Goal: Task Accomplishment & Management: Manage account settings

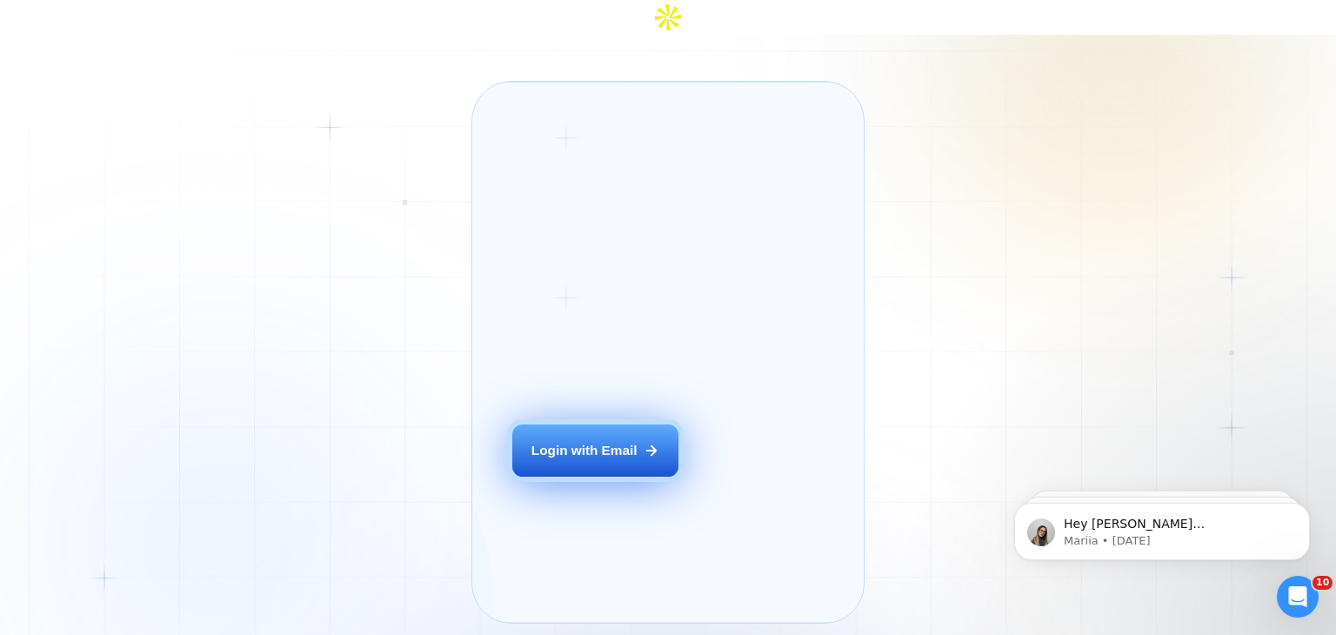
click at [584, 443] on div "Login with Email" at bounding box center [584, 450] width 106 height 18
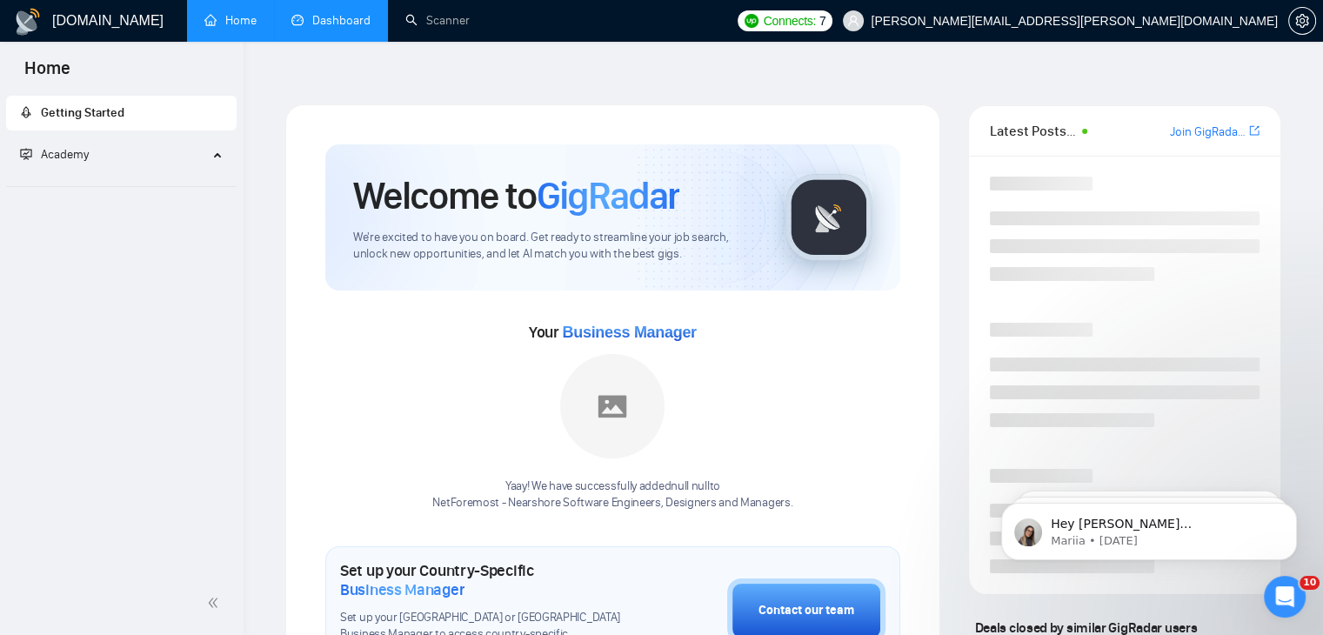
click at [327, 28] on link "Dashboard" at bounding box center [330, 20] width 79 height 15
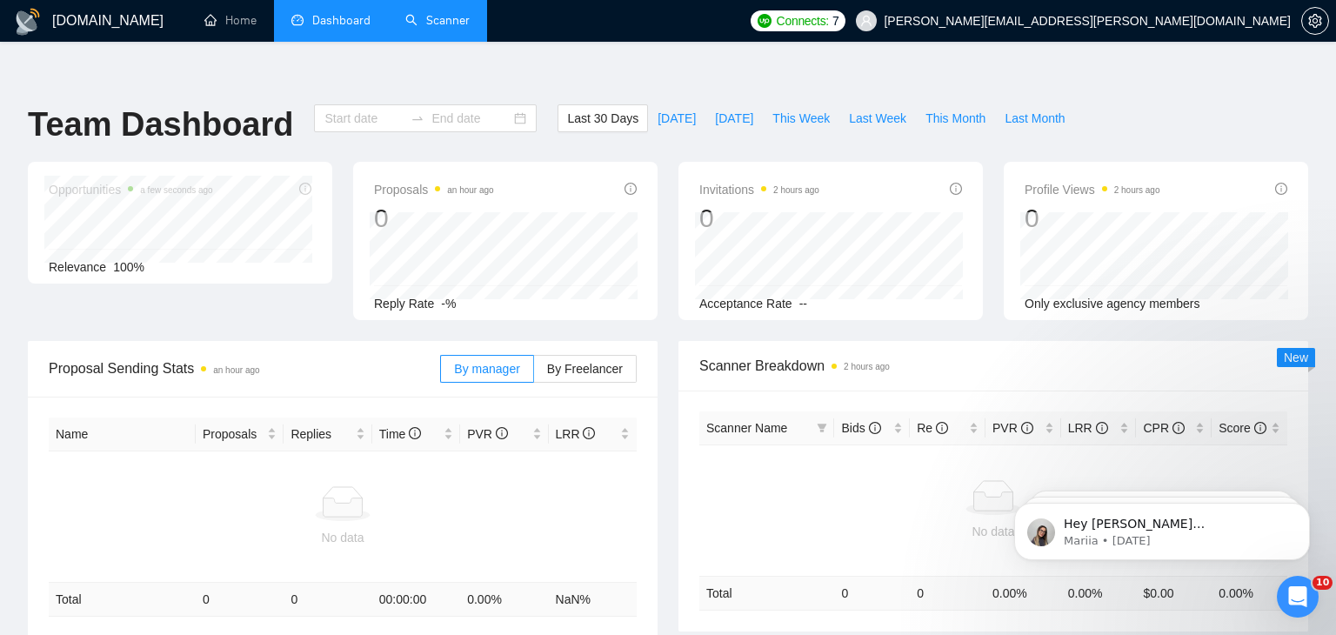
type input "[DATE]"
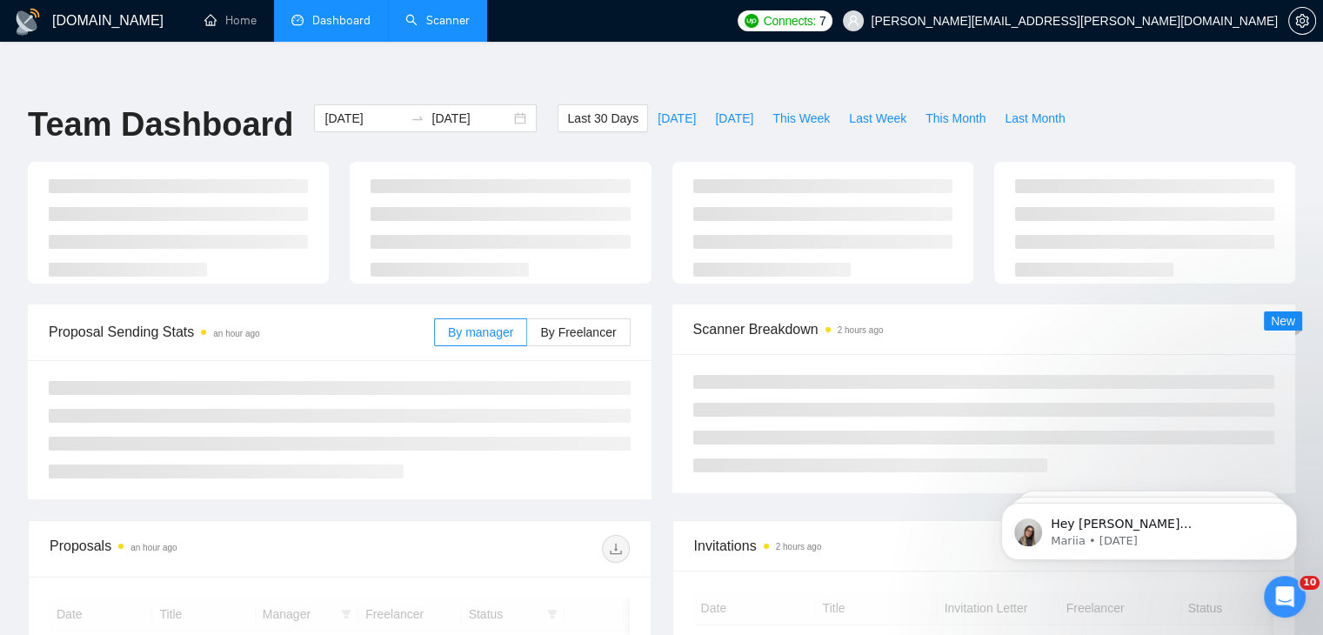
click at [439, 28] on link "Scanner" at bounding box center [437, 20] width 64 height 15
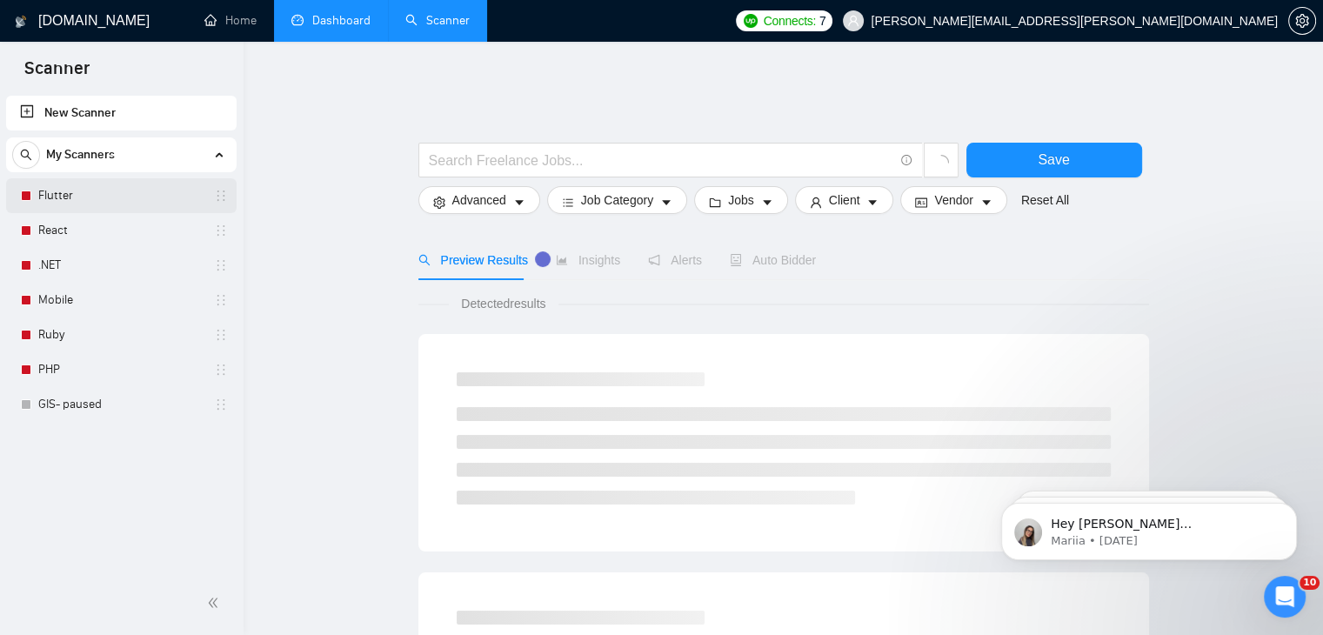
click at [123, 196] on link "Flutter" at bounding box center [120, 195] width 165 height 35
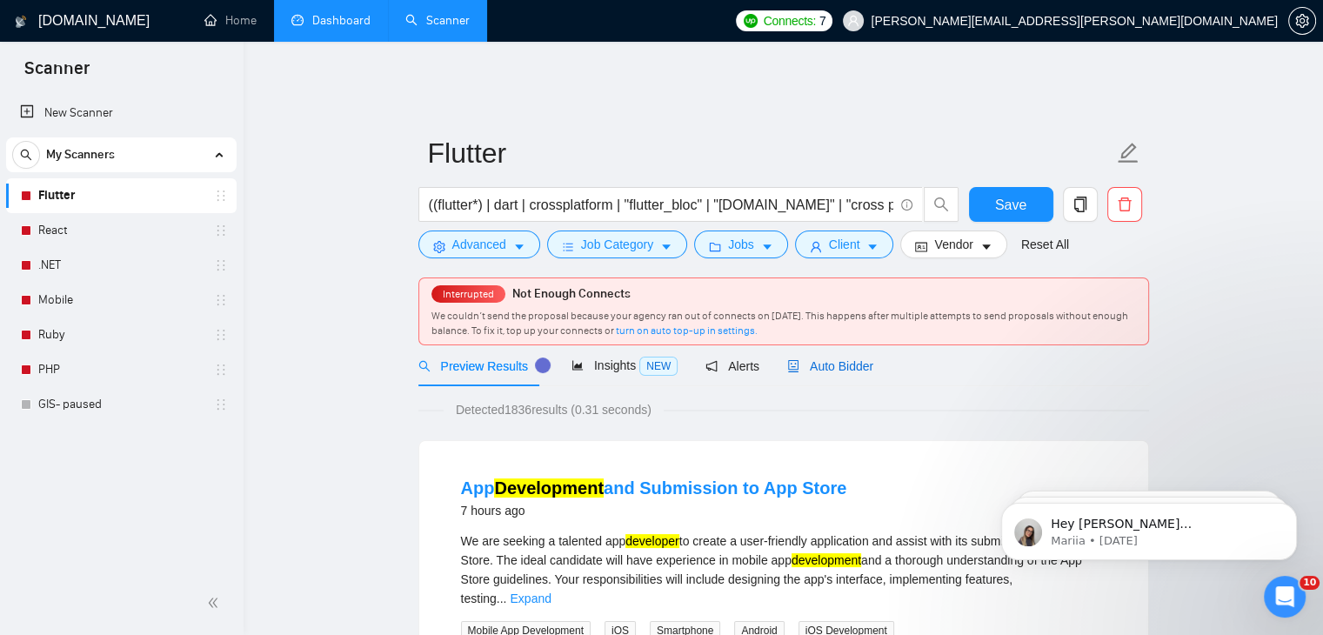
click at [816, 359] on span "Auto Bidder" at bounding box center [830, 366] width 86 height 14
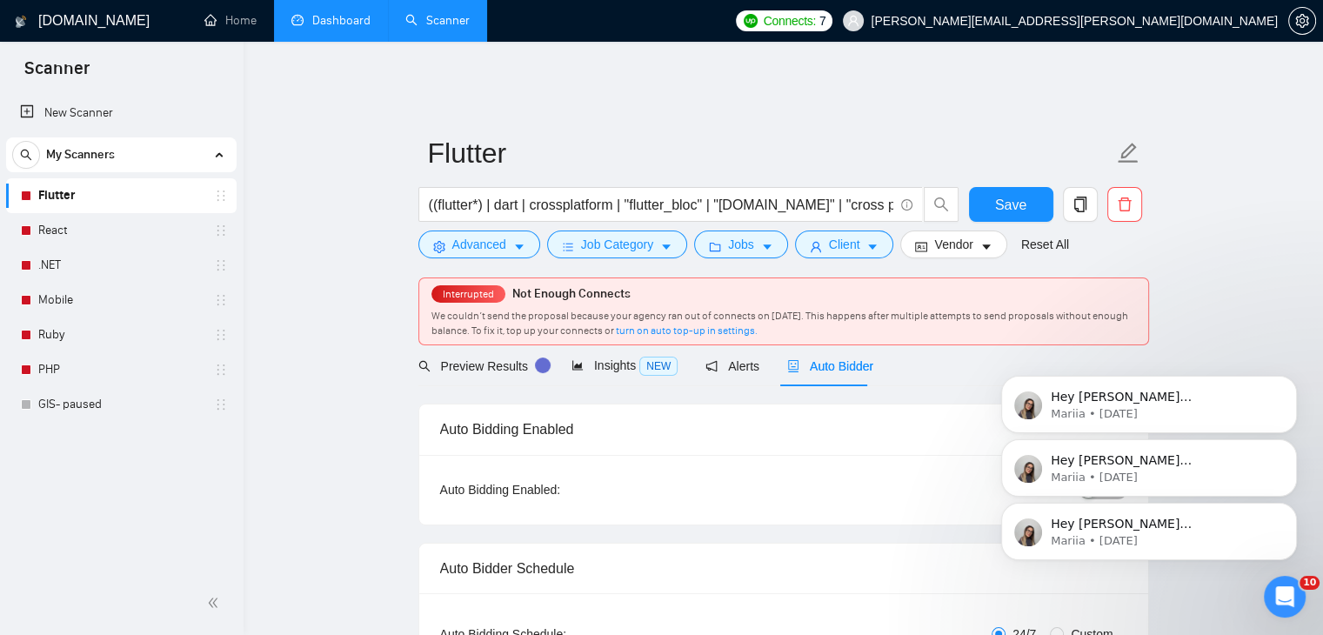
click at [1288, 371] on div "Hey [PERSON_NAME][EMAIL_ADDRESS][PERSON_NAME][DOMAIN_NAME], Looks like your Upw…" at bounding box center [1149, 451] width 320 height 217
click at [1291, 441] on icon "Dismiss notification" at bounding box center [1292, 444] width 10 height 10
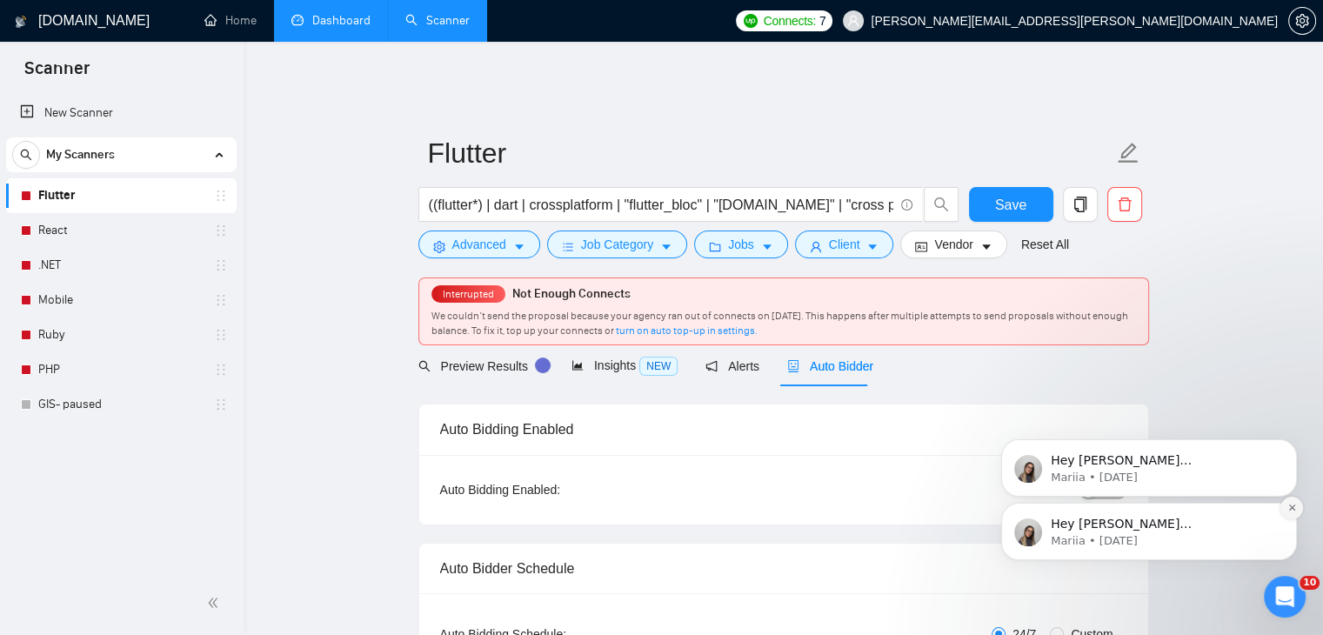
click at [1287, 507] on icon "Dismiss notification" at bounding box center [1292, 508] width 10 height 10
click at [1290, 504] on icon "Dismiss notification" at bounding box center [1292, 508] width 10 height 10
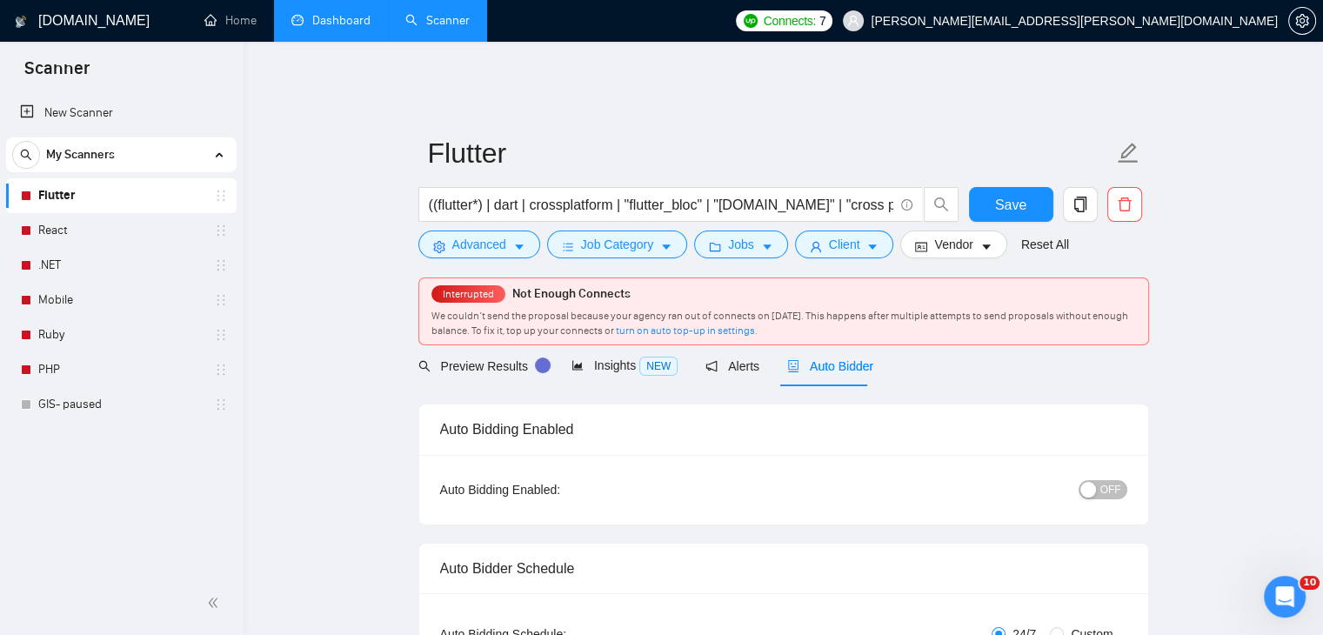
click at [1079, 485] on div "OFF" at bounding box center [1012, 489] width 229 height 20
click at [1096, 482] on div "button" at bounding box center [1088, 490] width 16 height 16
click at [997, 194] on span "Save" at bounding box center [1010, 205] width 31 height 22
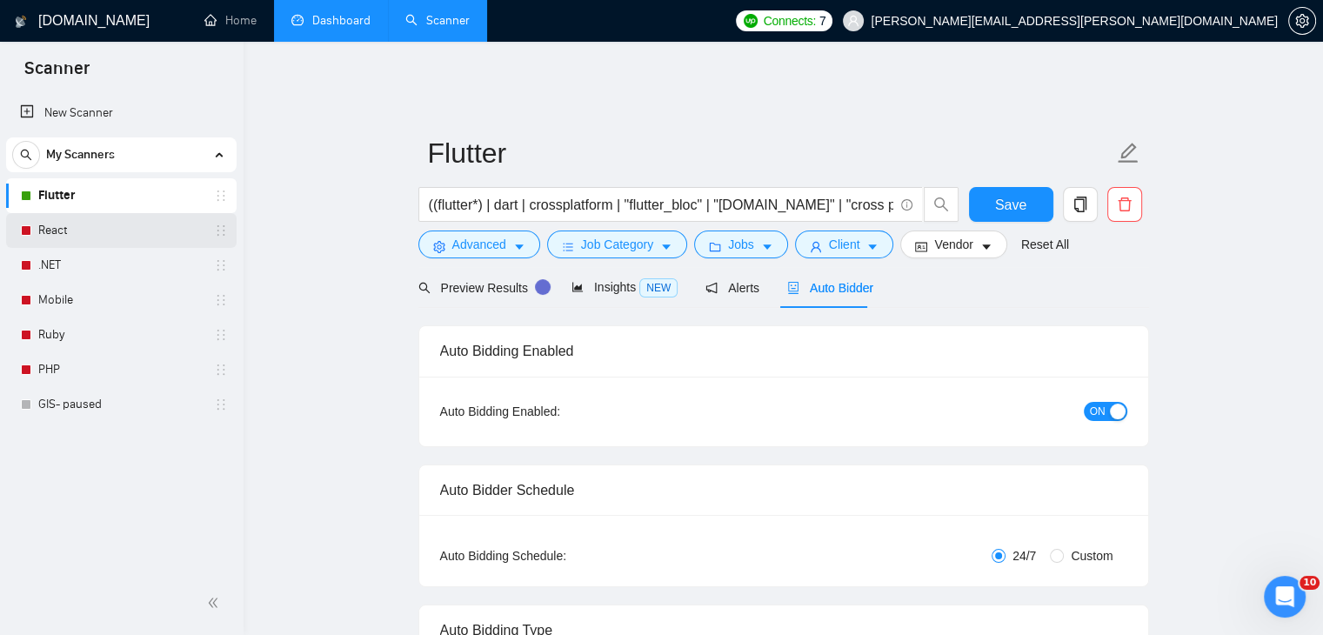
click at [88, 230] on link "React" at bounding box center [120, 230] width 165 height 35
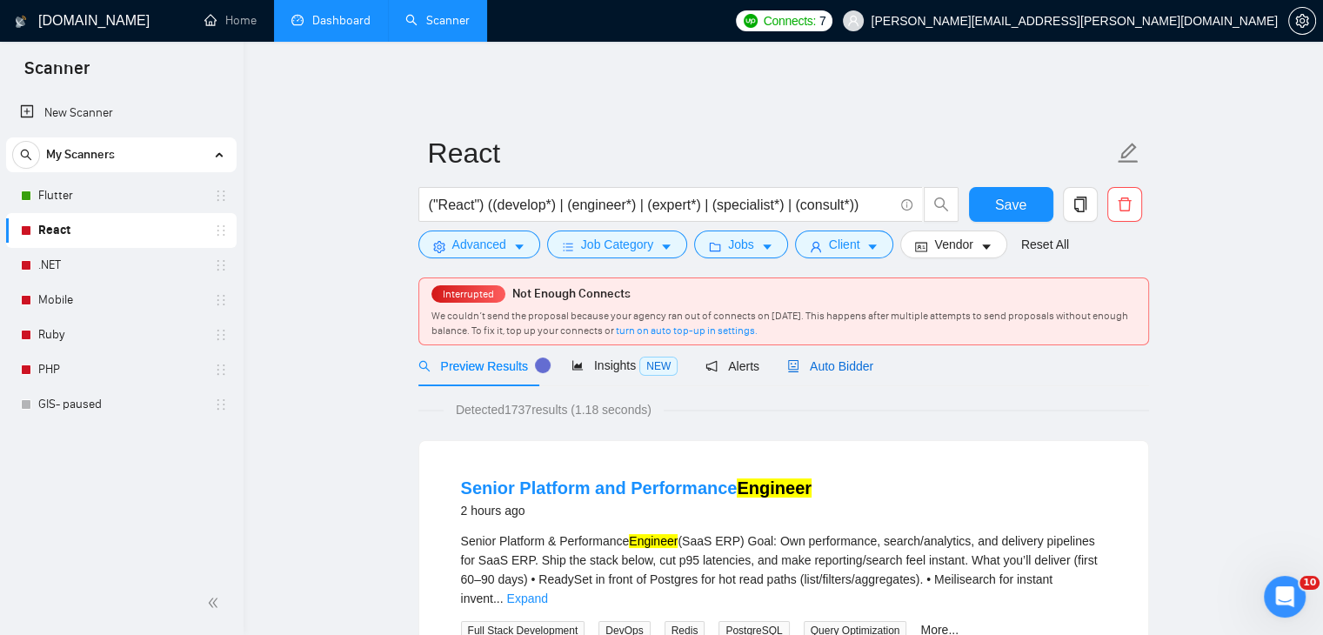
click at [828, 359] on span "Auto Bidder" at bounding box center [830, 366] width 86 height 14
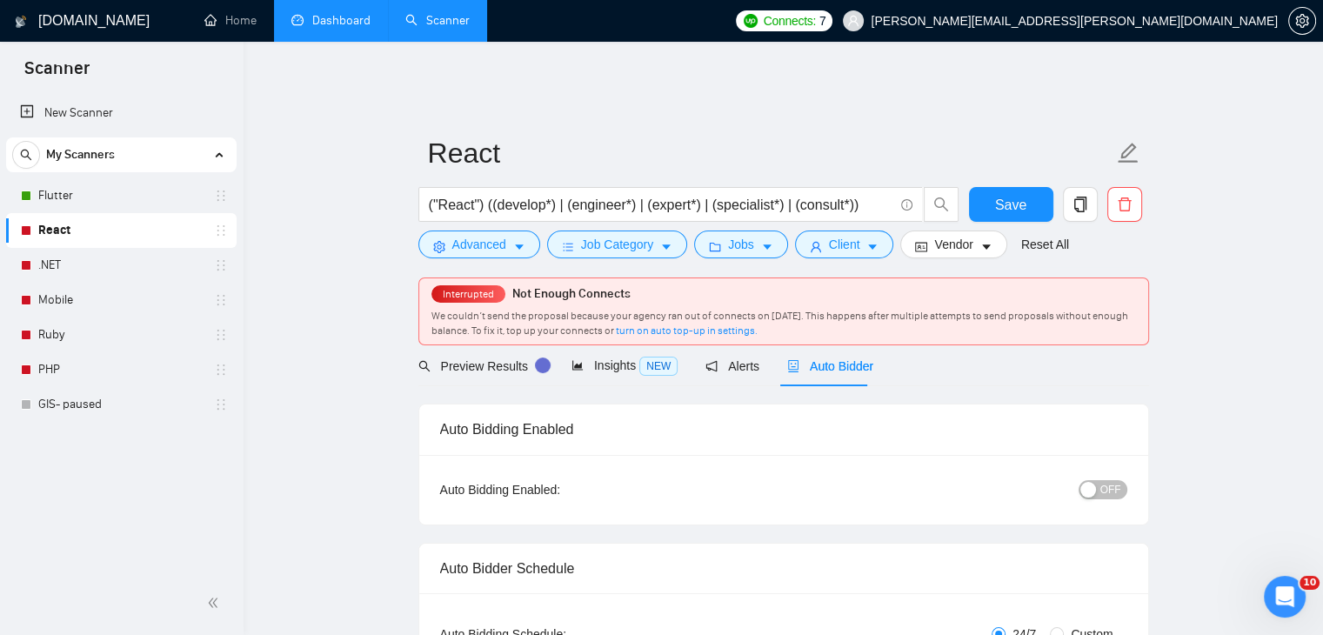
click at [1114, 484] on span "OFF" at bounding box center [1110, 489] width 21 height 19
click at [1009, 197] on span "Save" at bounding box center [1010, 205] width 31 height 22
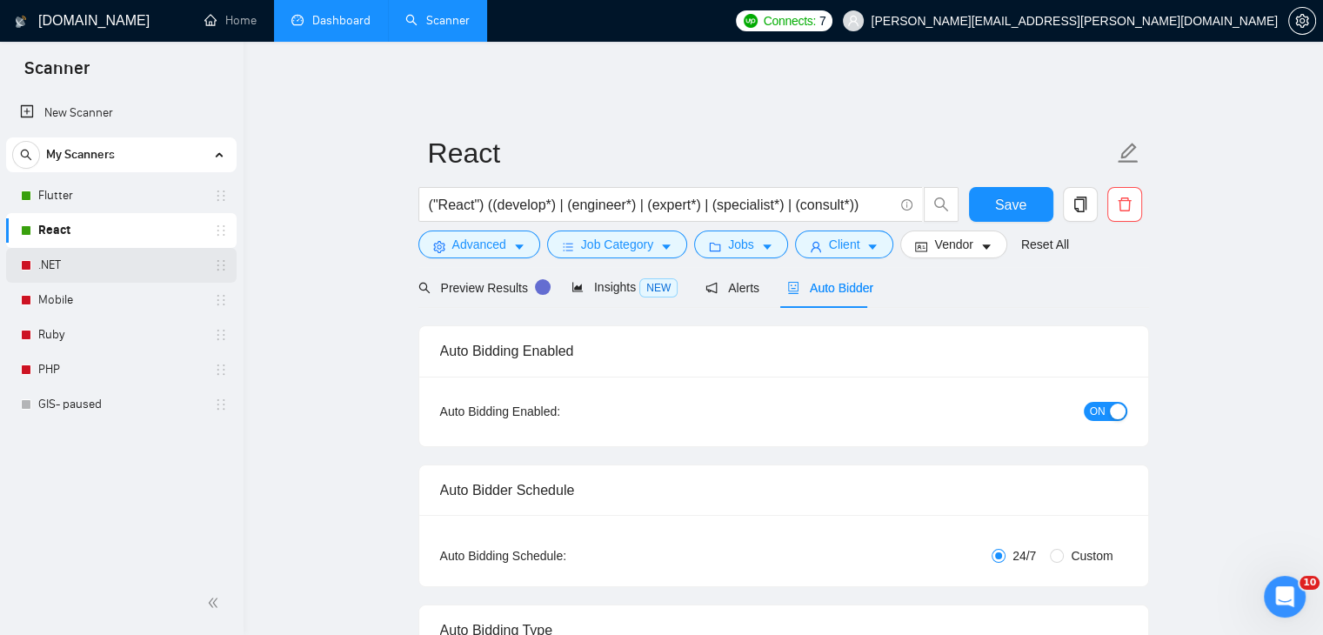
click at [68, 269] on link ".NET" at bounding box center [120, 265] width 165 height 35
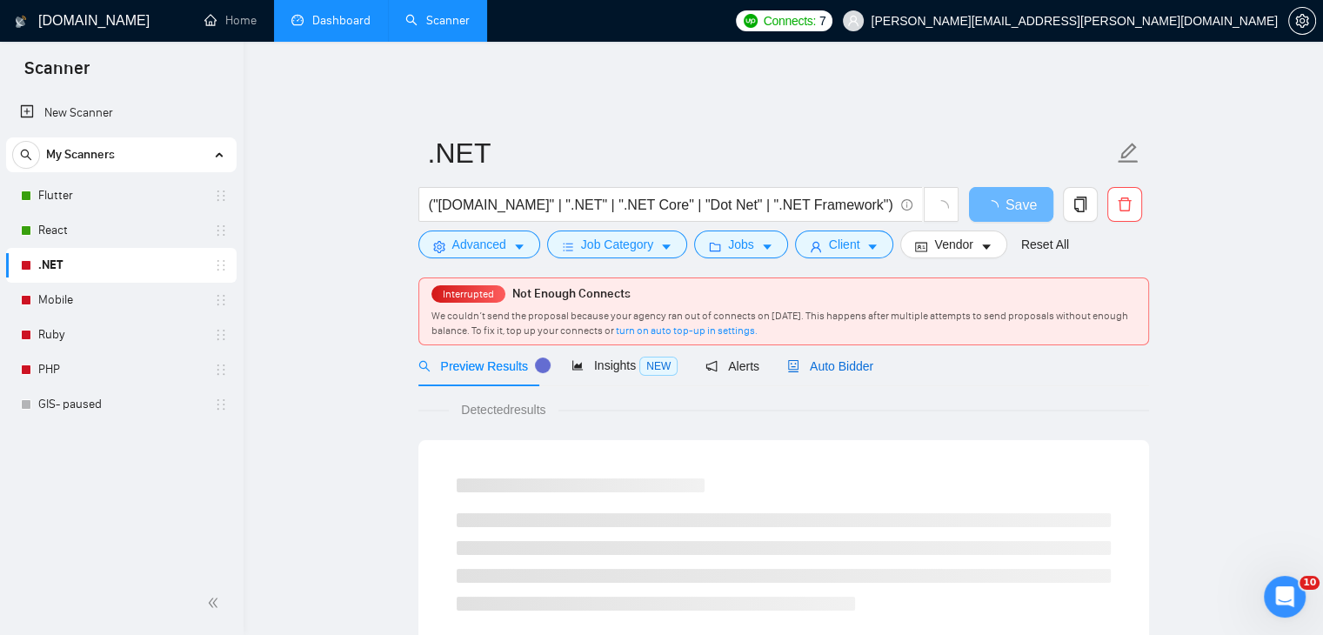
click at [831, 359] on span "Auto Bidder" at bounding box center [830, 366] width 86 height 14
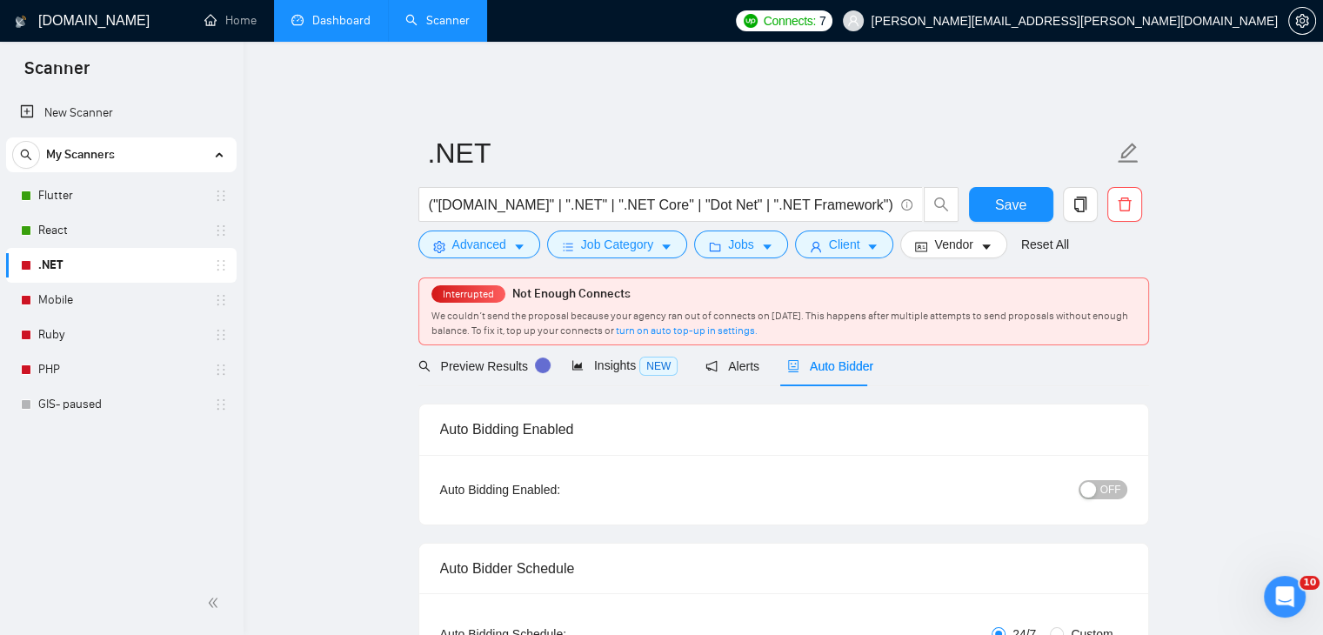
click at [1110, 483] on span "OFF" at bounding box center [1110, 489] width 21 height 19
click at [991, 187] on button "Save" at bounding box center [1011, 204] width 84 height 35
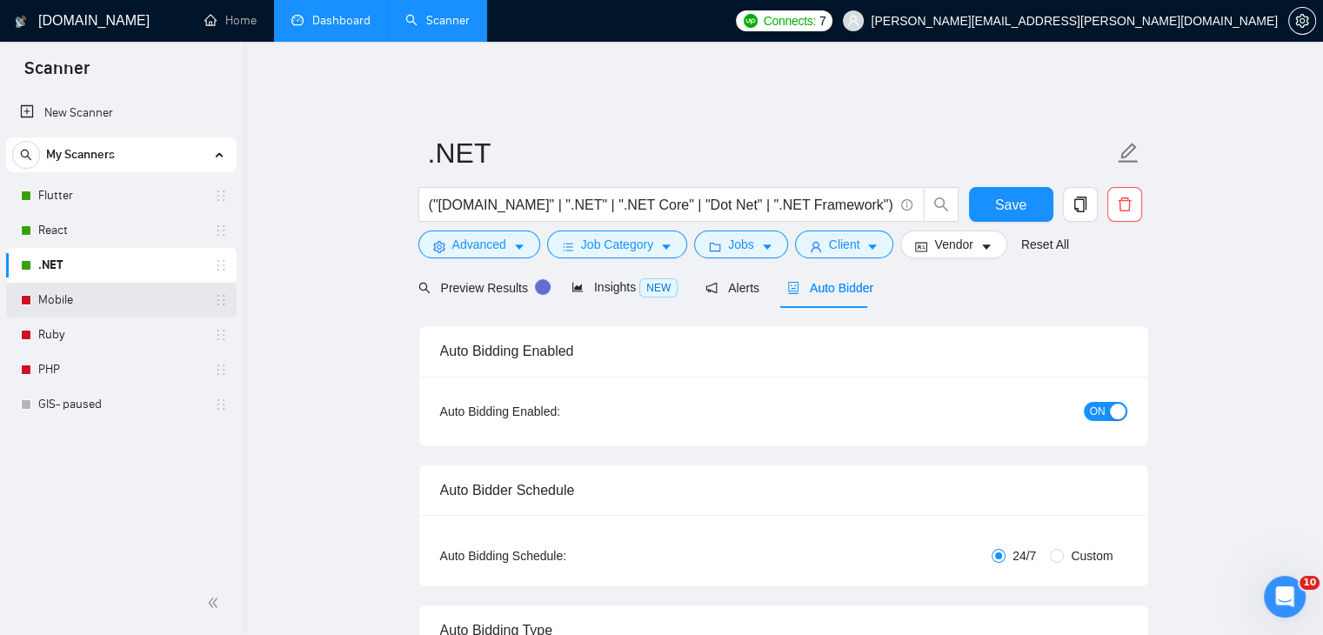
click at [128, 307] on link "Mobile" at bounding box center [120, 300] width 165 height 35
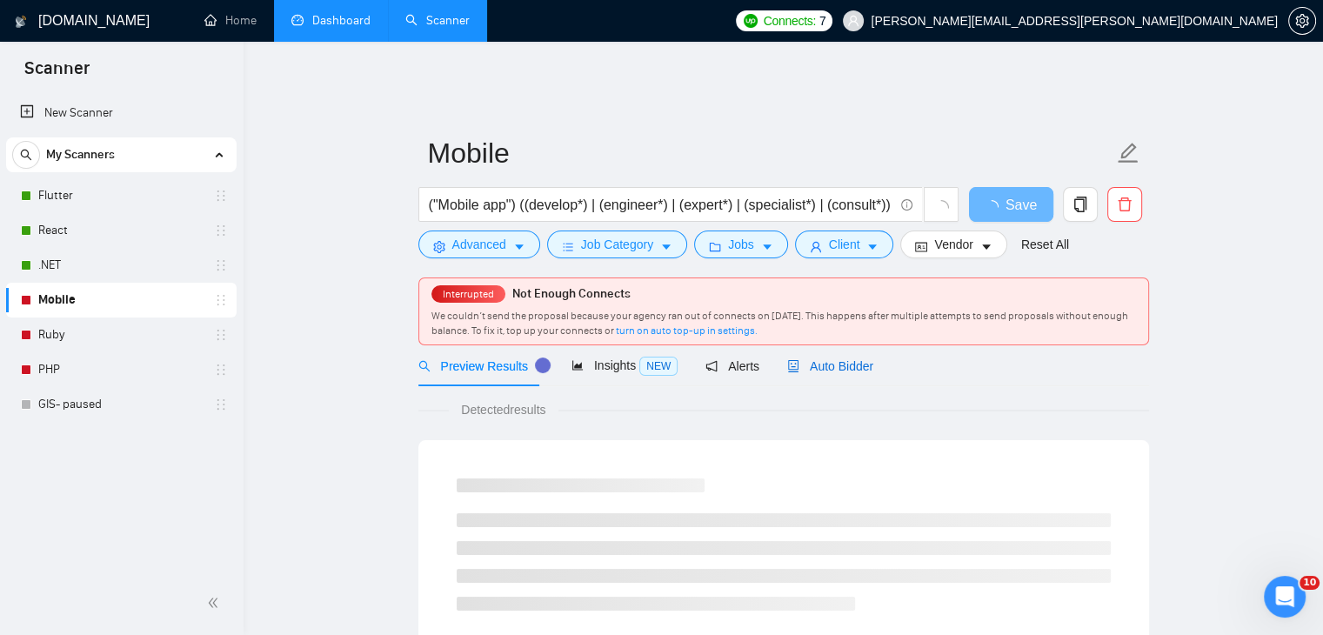
click at [847, 359] on span "Auto Bidder" at bounding box center [830, 366] width 86 height 14
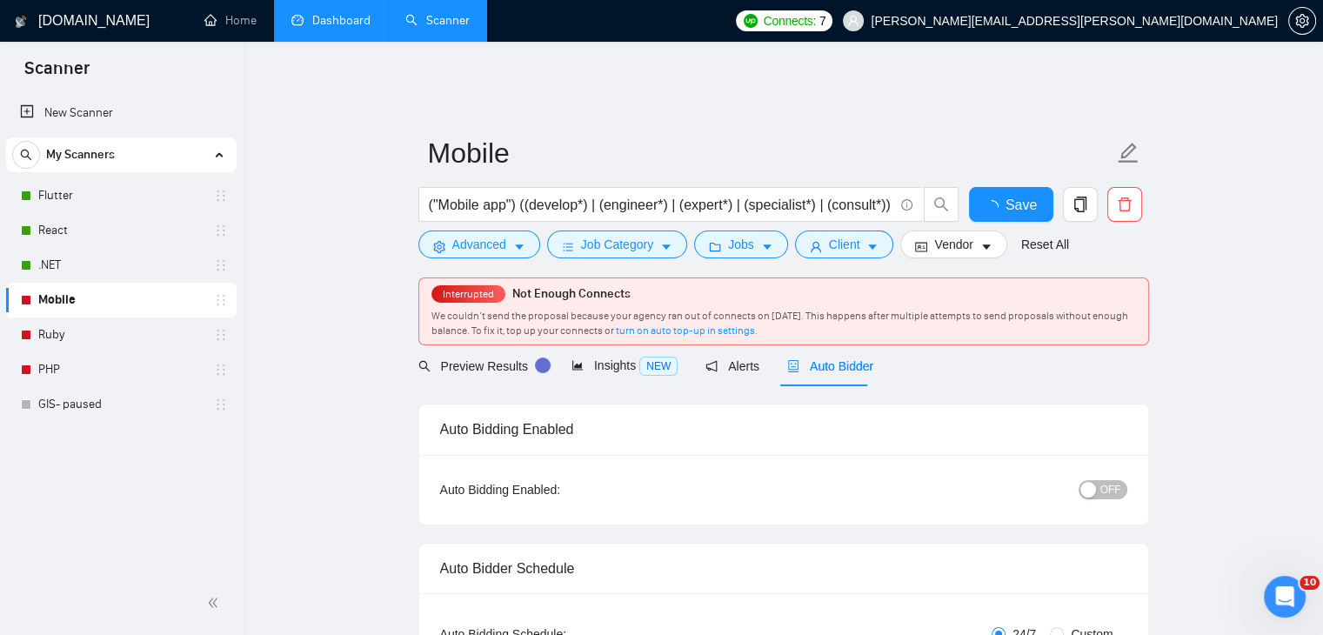
click at [1113, 480] on span "OFF" at bounding box center [1110, 489] width 21 height 19
click at [1008, 194] on span "Save" at bounding box center [1010, 205] width 31 height 22
